Goal: Task Accomplishment & Management: Manage account settings

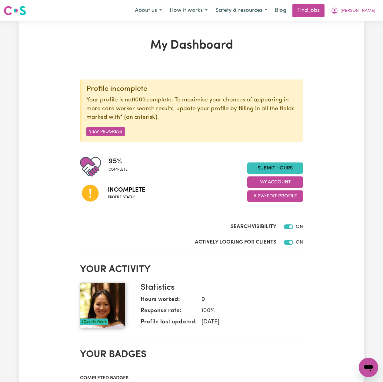
scroll to position [81, 0]
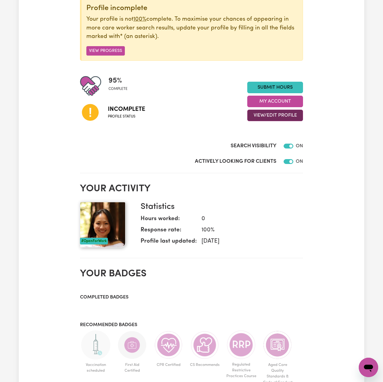
click at [290, 113] on button "View/Edit Profile" at bounding box center [275, 115] width 56 height 12
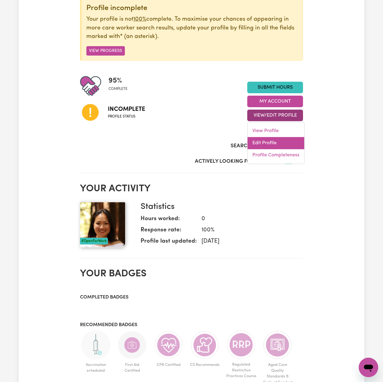
click at [259, 143] on link "Edit Profile" at bounding box center [276, 143] width 57 height 12
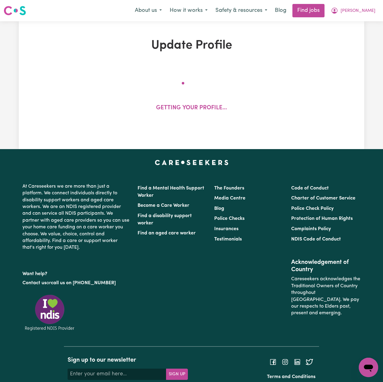
select select "[DEMOGRAPHIC_DATA]"
select select "[DEMOGRAPHIC_DATA] Citizen"
select select "Studying a healthcare related degree or qualification"
select select "50"
select select "60"
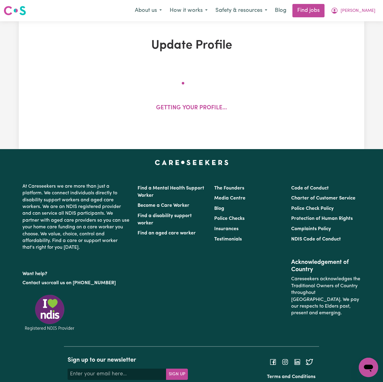
select select "60"
select select "80"
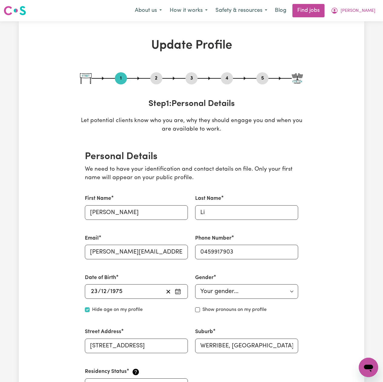
click at [160, 73] on div "1 2 3 4 5" at bounding box center [191, 78] width 223 height 12
click at [156, 76] on button "2" at bounding box center [156, 78] width 12 height 8
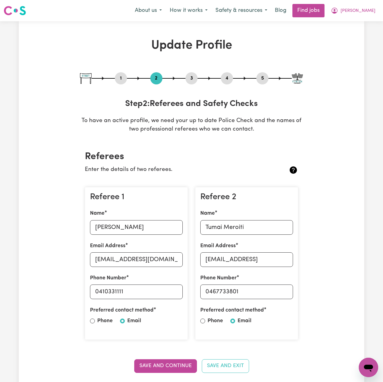
scroll to position [81, 0]
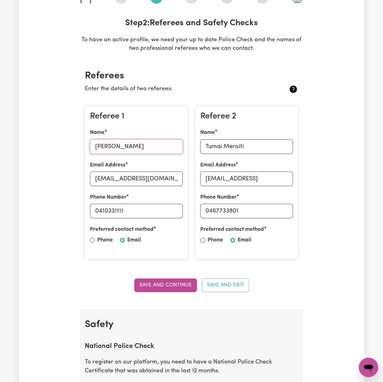
click at [112, 145] on input "[PERSON_NAME]" at bounding box center [136, 146] width 93 height 15
drag, startPoint x: 125, startPoint y: 179, endPoint x: 129, endPoint y: 179, distance: 3.3
click at [125, 178] on input "[EMAIL_ADDRESS][DOMAIN_NAME]" at bounding box center [136, 178] width 93 height 15
drag, startPoint x: 99, startPoint y: 210, endPoint x: 128, endPoint y: 213, distance: 29.3
click at [159, 213] on input "0410331111" at bounding box center [136, 210] width 93 height 15
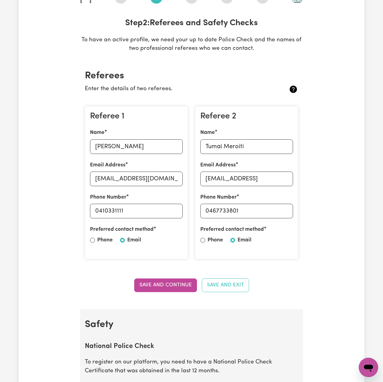
click at [224, 155] on div "Referee 2 Name Tumai Meroiti Email Address [EMAIL_ADDRESS] Phone Number [PHONE_…" at bounding box center [246, 182] width 103 height 153
click at [223, 149] on input "Tumai Meroiti" at bounding box center [246, 146] width 93 height 15
click at [214, 180] on input "[EMAIL_ADDRESS]" at bounding box center [246, 178] width 93 height 15
drag, startPoint x: 210, startPoint y: 210, endPoint x: 266, endPoint y: 207, distance: 56.2
click at [266, 207] on input "0467733801" at bounding box center [246, 210] width 93 height 15
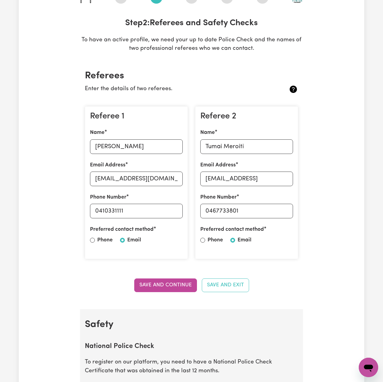
scroll to position [0, 0]
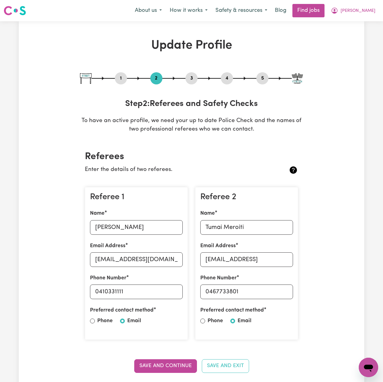
drag, startPoint x: 264, startPoint y: 77, endPoint x: 260, endPoint y: 79, distance: 4.2
click at [264, 77] on button "5" at bounding box center [263, 78] width 12 height 8
select select "I am working in another industry"
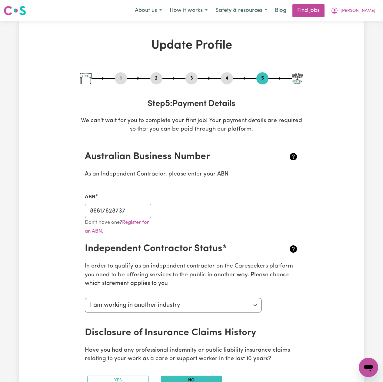
drag, startPoint x: 119, startPoint y: 201, endPoint x: 117, endPoint y: 204, distance: 4.2
click at [118, 203] on div "ABN 86817628737" at bounding box center [118, 205] width 66 height 25
click at [113, 210] on input "86817628737" at bounding box center [118, 210] width 66 height 15
click at [364, 8] on span "[PERSON_NAME]" at bounding box center [358, 11] width 35 height 7
click at [352, 46] on link "Logout" at bounding box center [355, 47] width 48 height 12
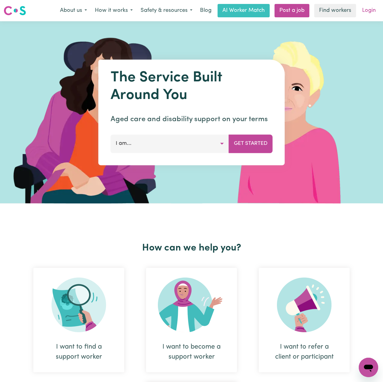
click at [378, 8] on link "Login" at bounding box center [369, 10] width 21 height 13
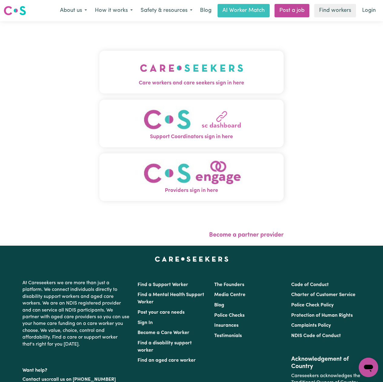
click at [151, 76] on img "Care workers and care seekers sign in here" at bounding box center [191, 68] width 103 height 22
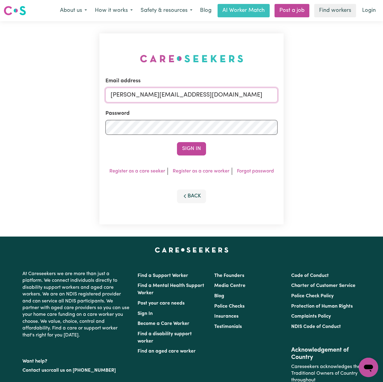
drag, startPoint x: 152, startPoint y: 95, endPoint x: 152, endPoint y: 99, distance: 3.3
click at [152, 99] on input "[PERSON_NAME][EMAIL_ADDRESS][DOMAIN_NAME]" at bounding box center [192, 95] width 172 height 15
drag, startPoint x: 142, startPoint y: 90, endPoint x: 254, endPoint y: 92, distance: 112.2
click at [254, 92] on input "Superuser~[EMAIL_ADDRESS][DOMAIN_NAME]" at bounding box center [192, 95] width 172 height 15
type input "Superuser~[EMAIL_ADDRESS][DOMAIN_NAME]"
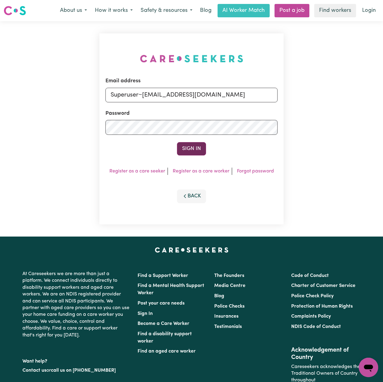
click at [196, 143] on button "Sign In" at bounding box center [191, 148] width 29 height 13
